Goal: Task Accomplishment & Management: Complete application form

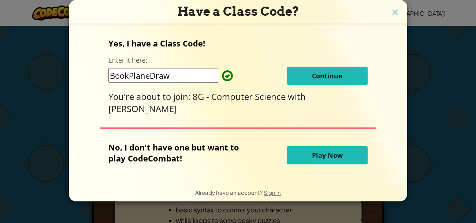
click at [295, 77] on button "Continue" at bounding box center [327, 76] width 81 height 18
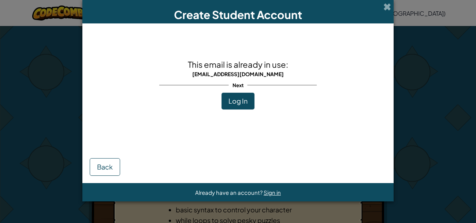
click at [250, 104] on button "Log In" at bounding box center [238, 101] width 33 height 17
